Goal: Find specific page/section: Find specific page/section

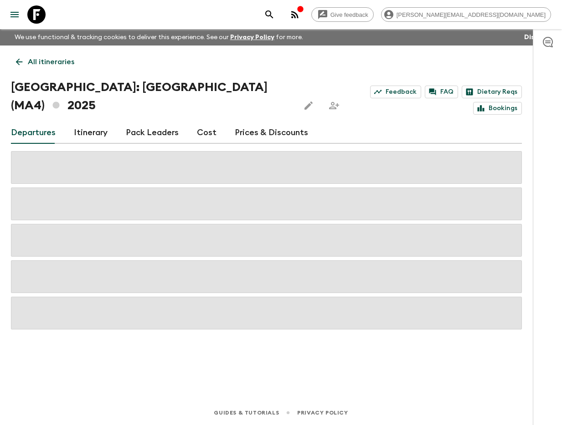
click at [275, 16] on icon "search adventures" at bounding box center [269, 14] width 11 height 11
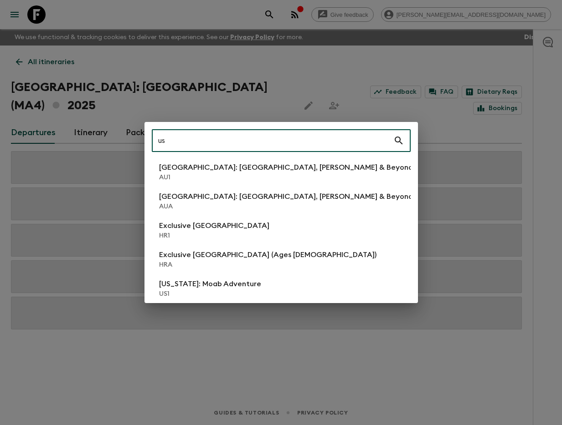
type input "us1"
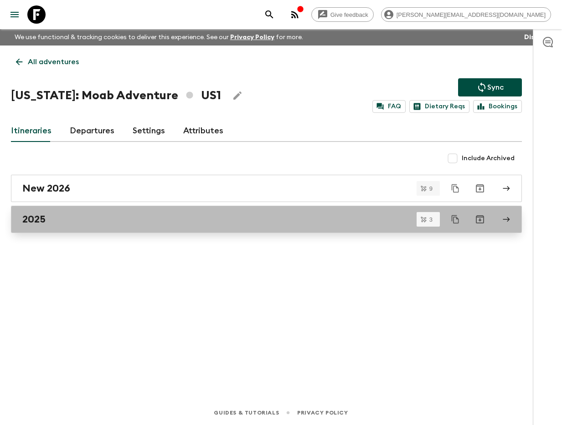
click at [143, 225] on link "2025" at bounding box center [266, 219] width 511 height 27
